Goal: Check status: Check status

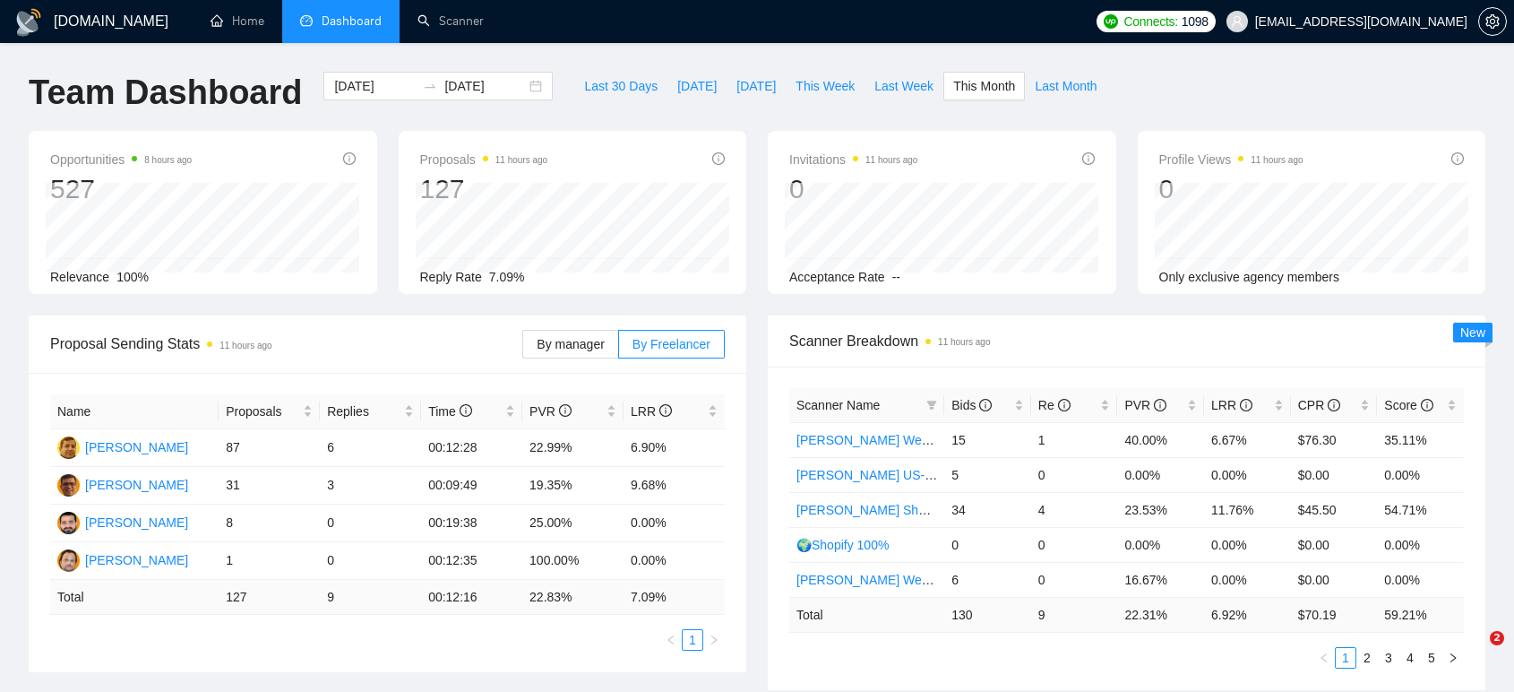
click at [387, 314] on div "Opportunities 8 hours ago 527 [DATE] Relevant 0 Relevance 100% Proposals 11 hou…" at bounding box center [757, 223] width 1478 height 185
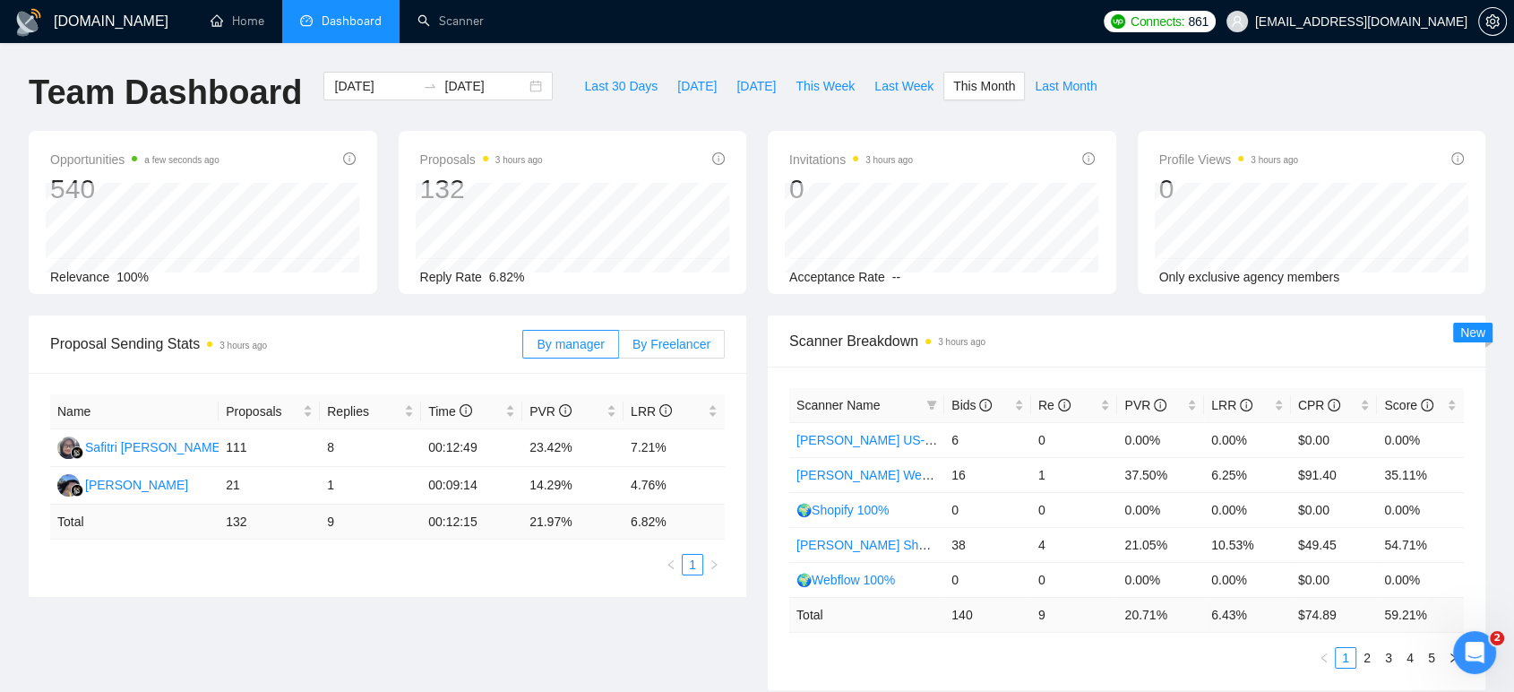
drag, startPoint x: 699, startPoint y: 341, endPoint x: 690, endPoint y: 357, distance: 17.7
click at [699, 341] on span "By Freelancer" at bounding box center [671, 344] width 78 height 14
click at [619, 348] on input "By Freelancer" at bounding box center [619, 348] width 0 height 0
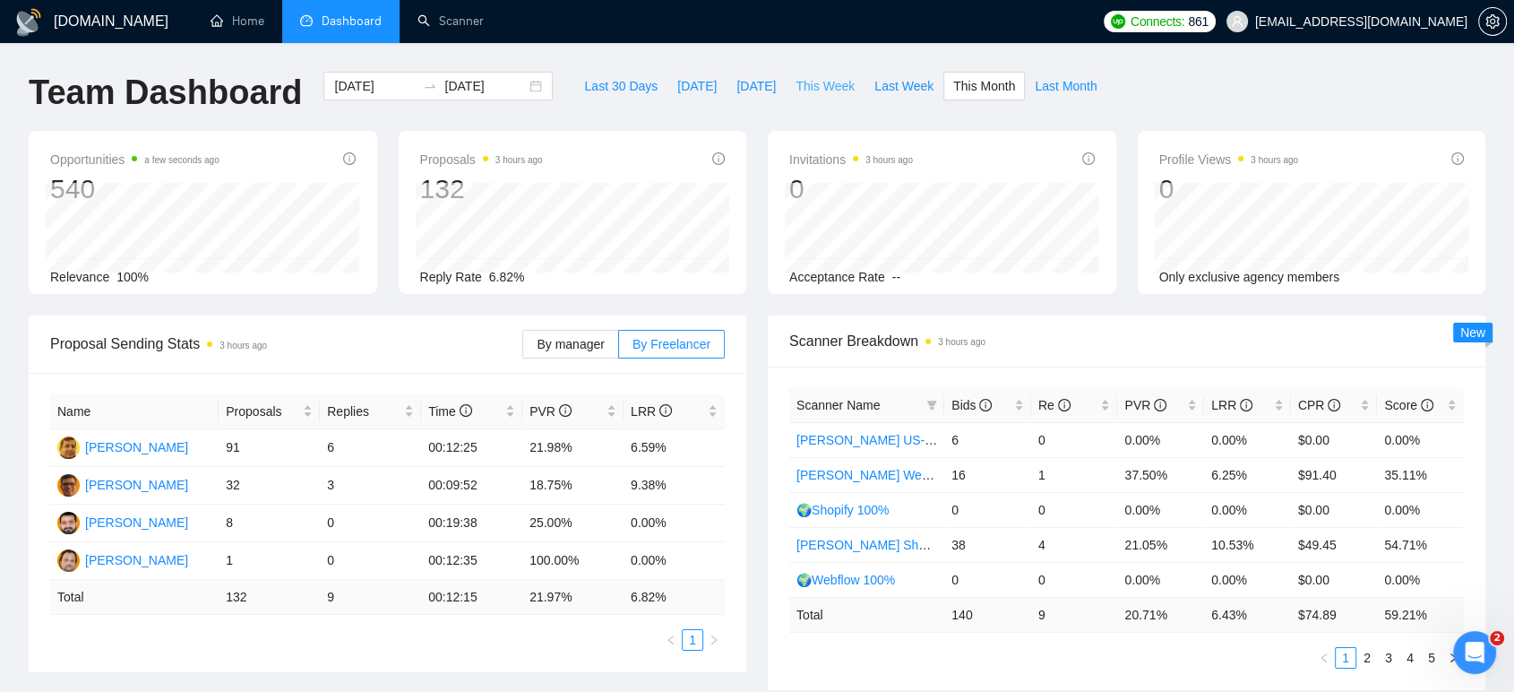
click at [812, 81] on span "This Week" at bounding box center [824, 86] width 59 height 20
type input "2025-10-13"
type input "2025-10-19"
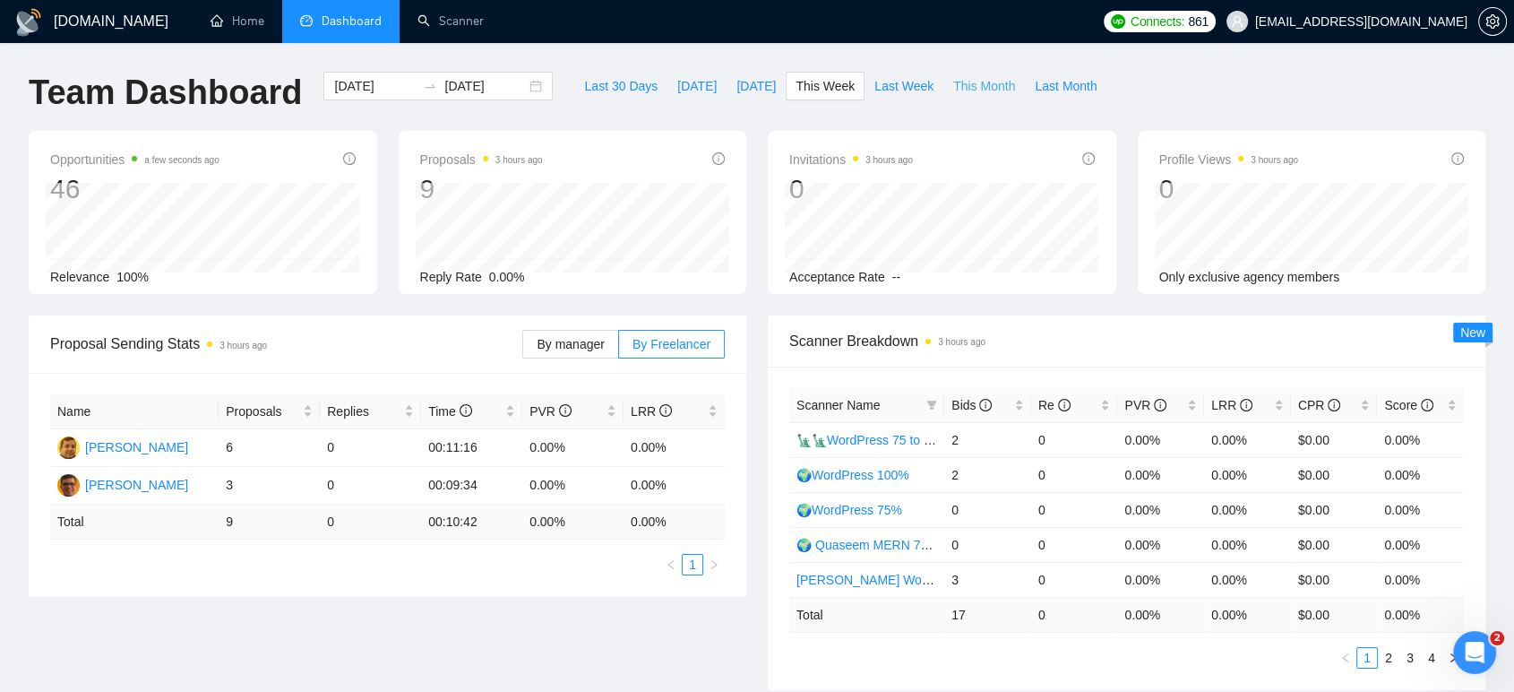
click at [970, 80] on span "This Month" at bounding box center [984, 86] width 62 height 20
type input "[DATE]"
